Goal: Task Accomplishment & Management: Manage account settings

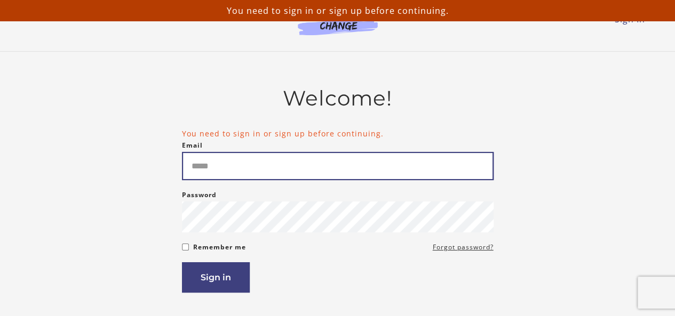
click at [227, 166] on input "Email" at bounding box center [337, 166] width 311 height 28
type input "**********"
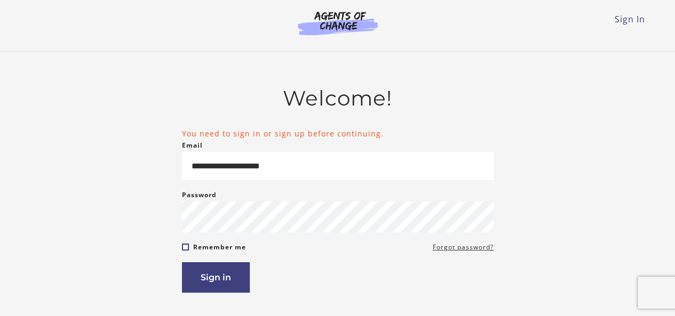
click at [182, 252] on form "**********" at bounding box center [337, 210] width 311 height 165
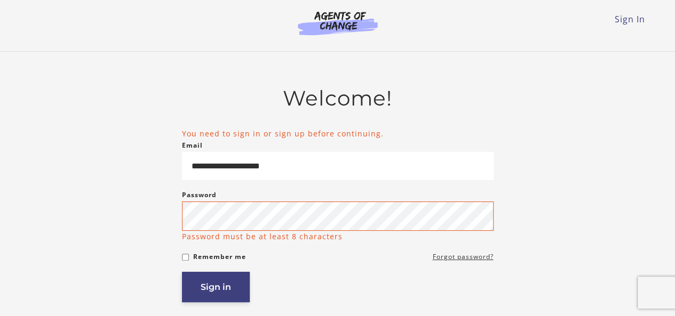
click at [219, 289] on button "Sign in" at bounding box center [216, 287] width 68 height 30
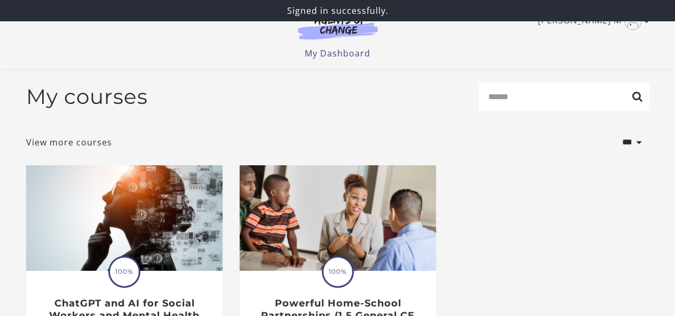
scroll to position [100, 0]
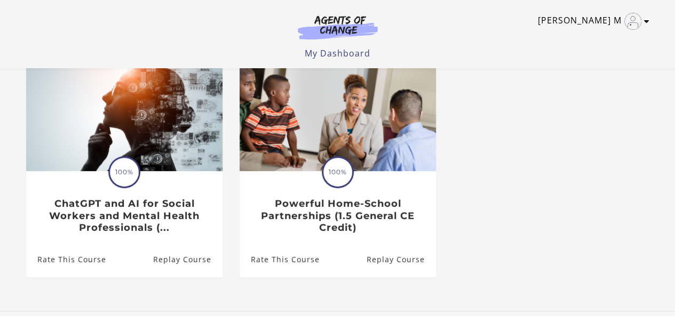
click at [645, 20] on icon "Toggle menu" at bounding box center [646, 21] width 5 height 9
click at [597, 36] on link "My Account" at bounding box center [605, 39] width 94 height 18
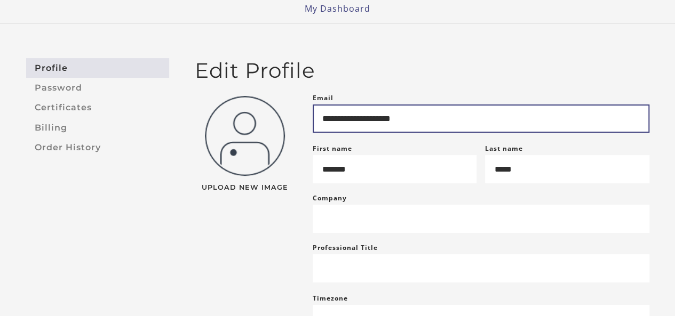
scroll to position [45, 0]
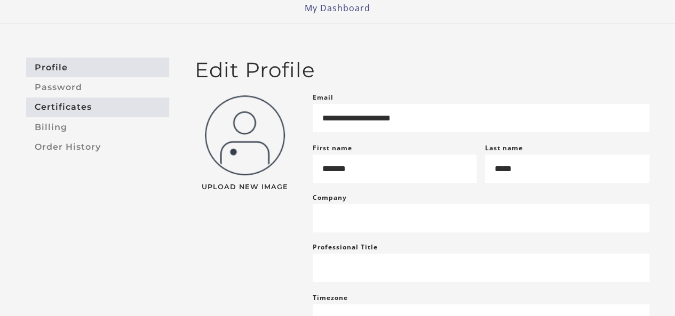
click at [44, 105] on link "Certificates" at bounding box center [97, 108] width 143 height 20
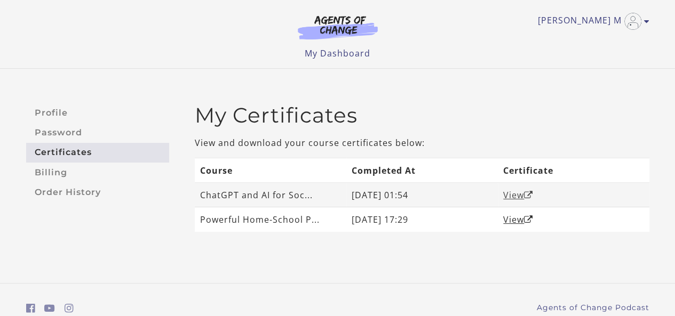
click at [511, 194] on link "View" at bounding box center [518, 195] width 30 height 12
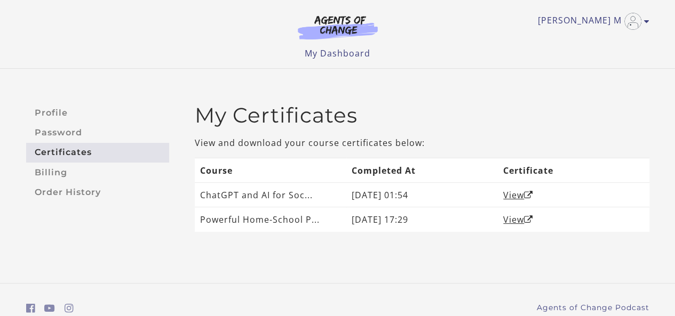
click at [439, 50] on ul "My Dashboard My Account Support Sign Out" at bounding box center [337, 53] width 623 height 13
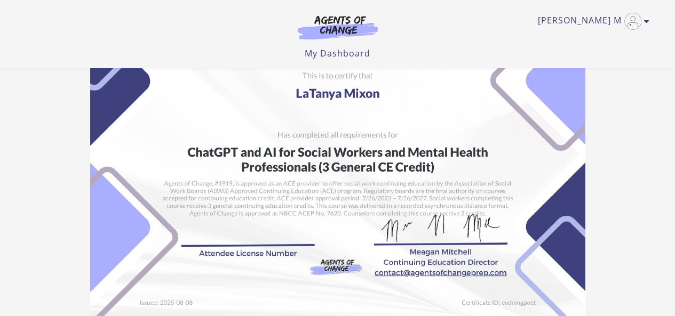
scroll to position [47, 0]
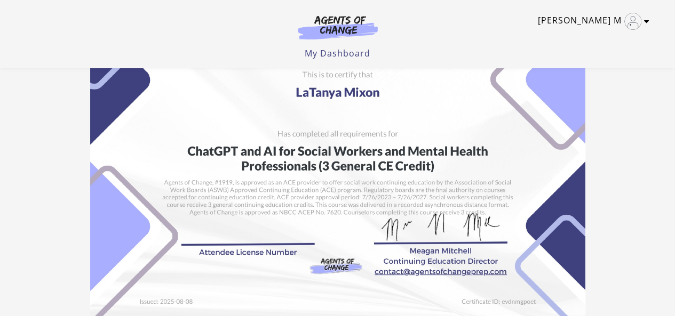
click at [647, 22] on icon "Toggle menu" at bounding box center [646, 21] width 5 height 9
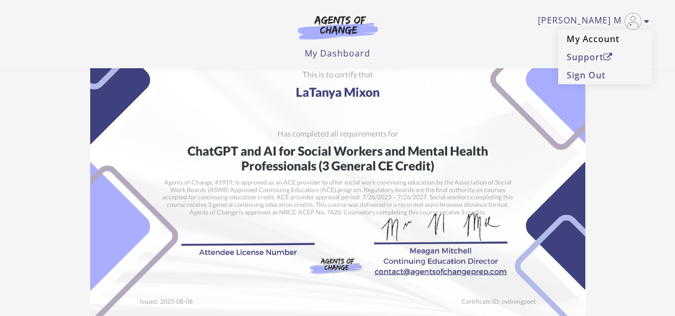
click at [604, 38] on link "My Account" at bounding box center [605, 39] width 94 height 18
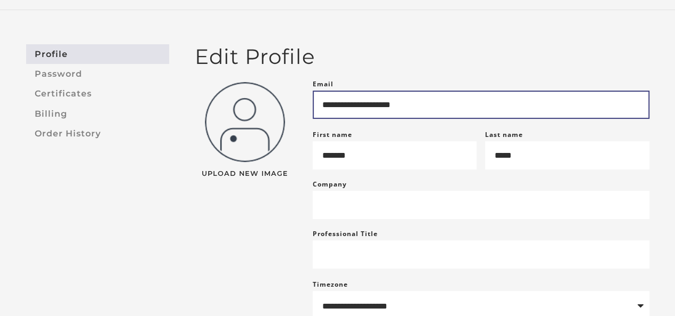
scroll to position [59, 0]
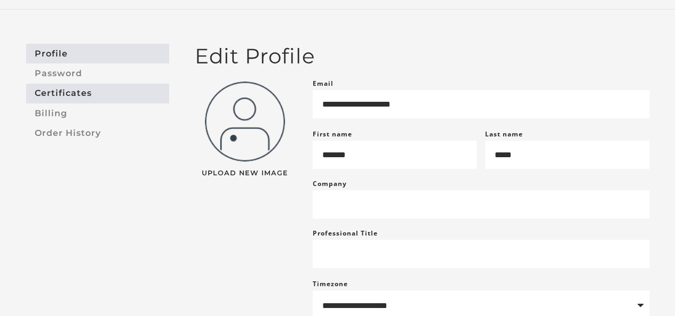
click at [64, 91] on link "Certificates" at bounding box center [97, 94] width 143 height 20
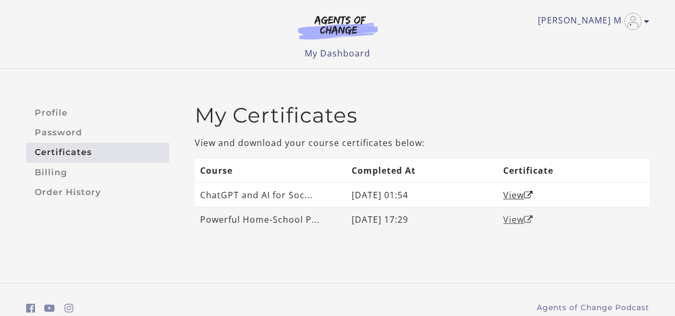
click at [515, 218] on link "View" at bounding box center [518, 220] width 30 height 12
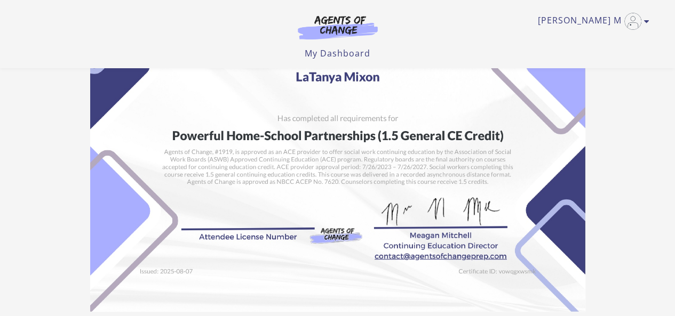
scroll to position [63, 0]
